Goal: Transaction & Acquisition: Purchase product/service

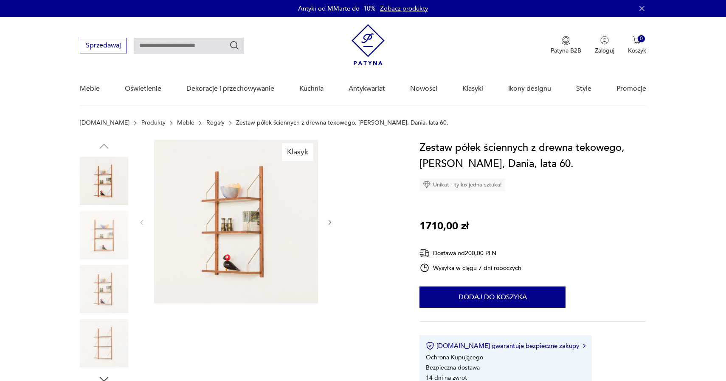
click at [328, 229] on div at bounding box center [235, 222] width 195 height 165
click at [332, 221] on icon "button" at bounding box center [329, 222] width 7 height 7
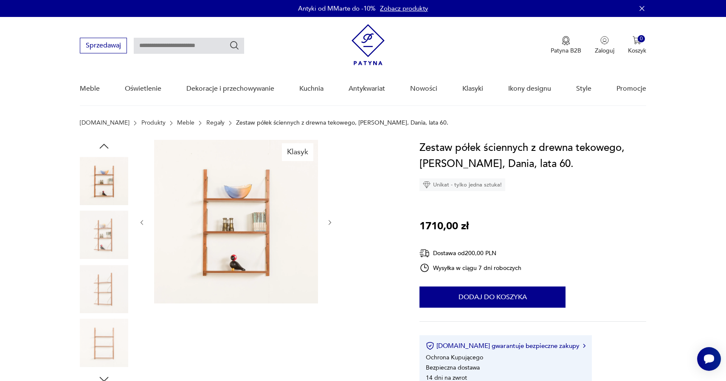
click at [332, 221] on icon "button" at bounding box center [329, 222] width 7 height 7
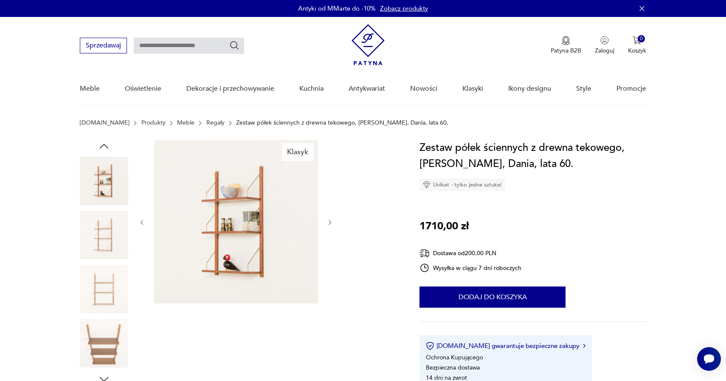
click at [332, 221] on icon "button" at bounding box center [329, 222] width 7 height 7
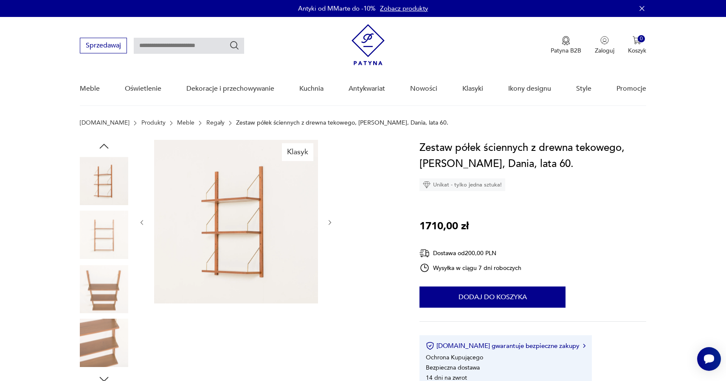
click at [332, 221] on icon "button" at bounding box center [329, 222] width 7 height 7
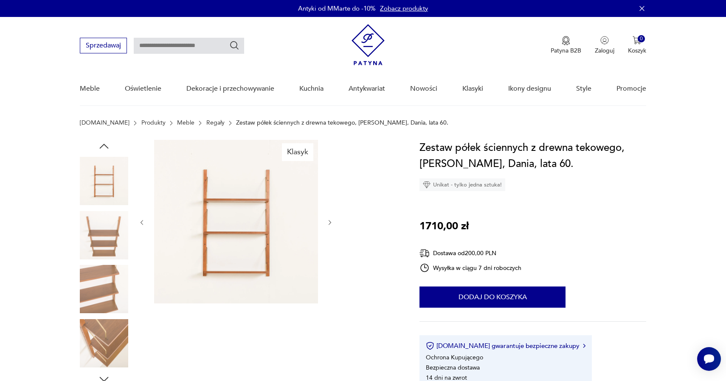
click at [332, 221] on icon "button" at bounding box center [329, 222] width 7 height 7
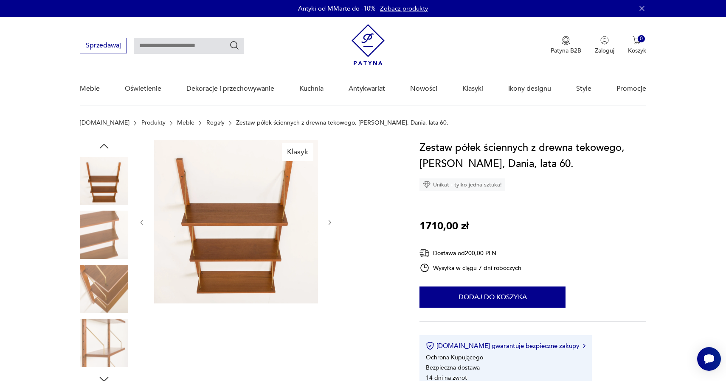
click at [332, 221] on icon "button" at bounding box center [329, 222] width 7 height 7
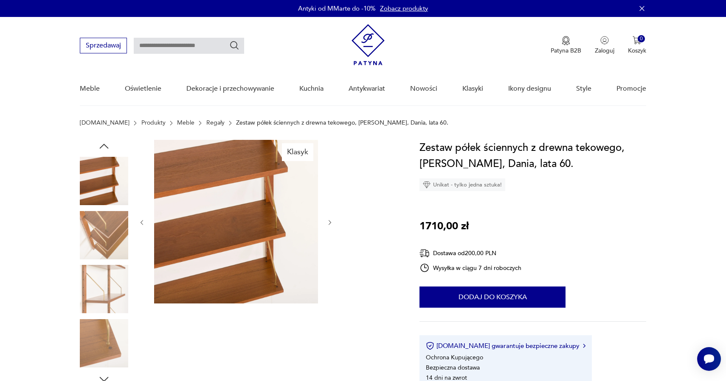
click at [332, 221] on icon "button" at bounding box center [329, 222] width 7 height 7
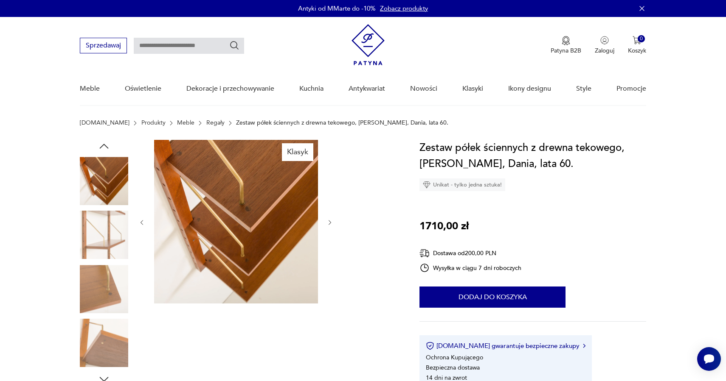
click at [332, 221] on icon "button" at bounding box center [329, 222] width 7 height 7
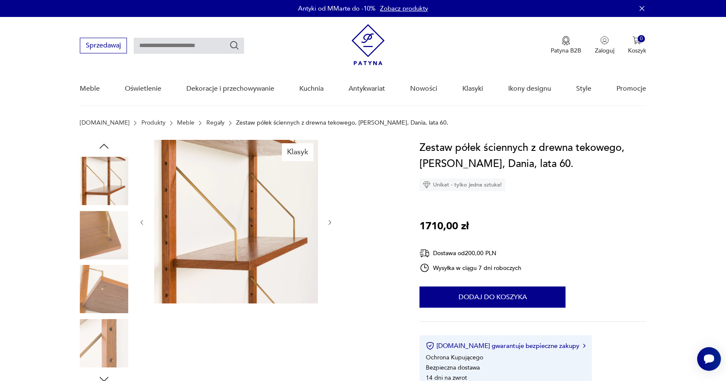
click at [332, 221] on icon "button" at bounding box center [329, 222] width 7 height 7
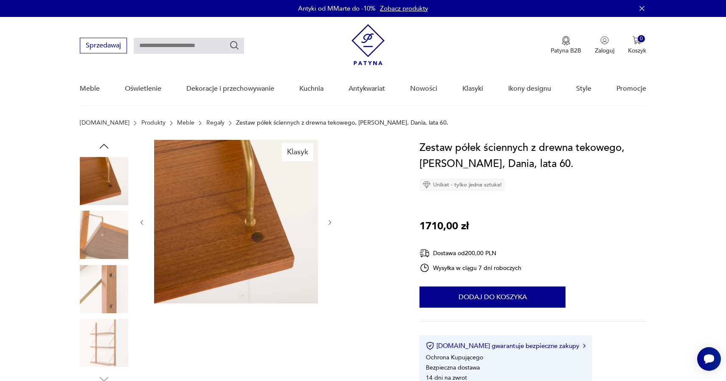
click at [332, 221] on icon "button" at bounding box center [329, 222] width 7 height 7
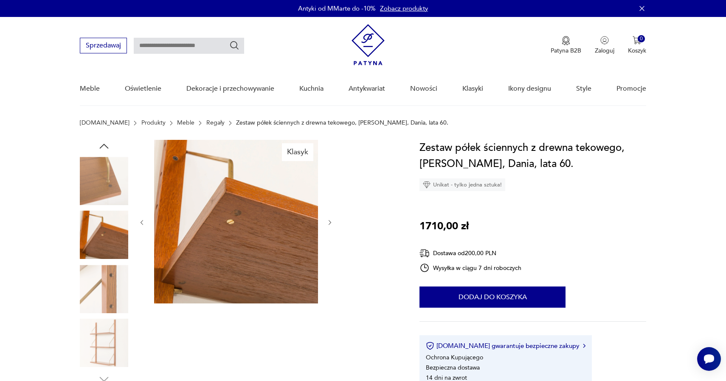
click at [332, 221] on icon "button" at bounding box center [329, 222] width 7 height 7
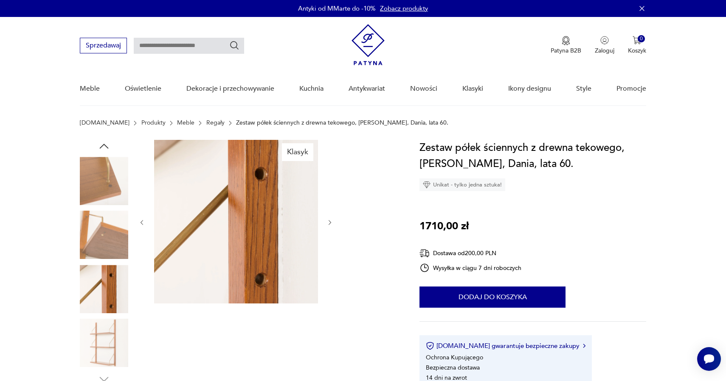
click at [332, 221] on icon "button" at bounding box center [329, 222] width 7 height 7
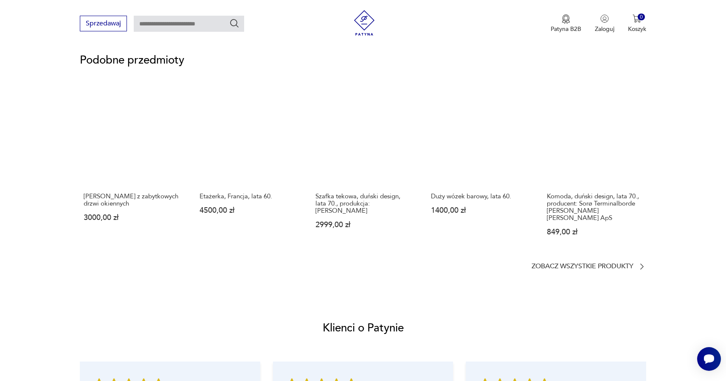
scroll to position [653, 0]
